Goal: Transaction & Acquisition: Subscribe to service/newsletter

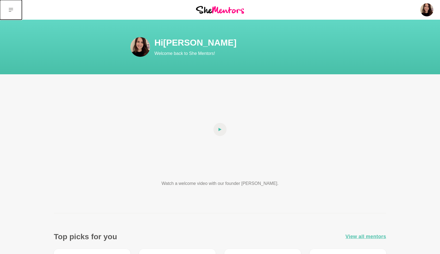
click at [9, 11] on icon at bounding box center [11, 10] width 4 height 4
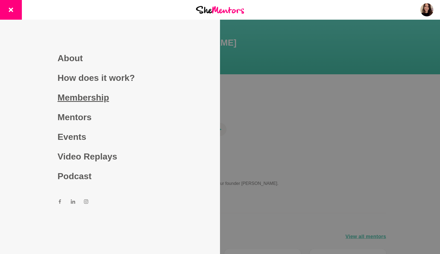
click at [82, 99] on link "Membership" at bounding box center [110, 98] width 105 height 20
